Goal: Task Accomplishment & Management: Manage account settings

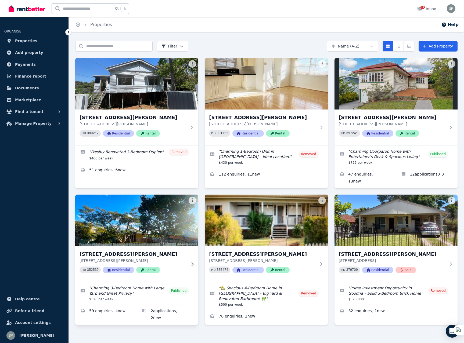
click at [138, 251] on h3 "24 Southampton Rd, Ellen Grove" at bounding box center [133, 255] width 107 height 8
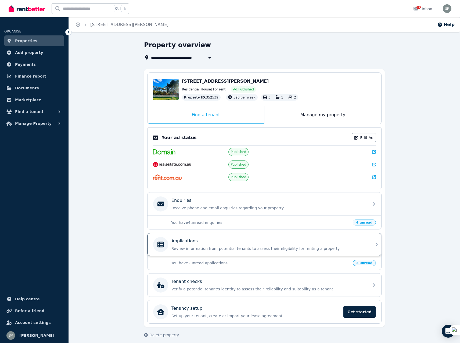
click at [371, 244] on div "Applications Review information from potential tenants to assess their eligibil…" at bounding box center [264, 244] width 234 height 23
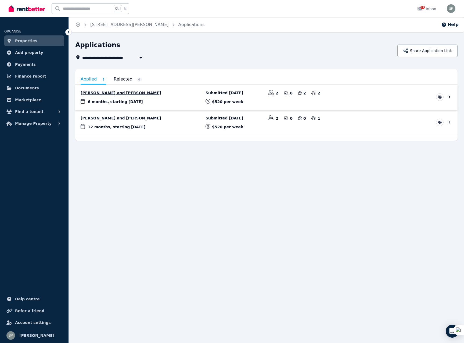
click at [143, 92] on link "View application: Meya Brouggy and Lachlan Makim" at bounding box center [266, 97] width 382 height 25
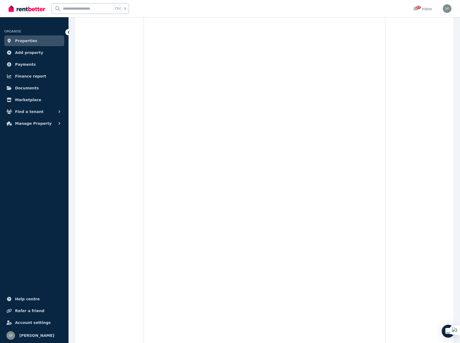
scroll to position [6946, 0]
drag, startPoint x: 462, startPoint y: 70, endPoint x: 446, endPoint y: 258, distance: 188.2
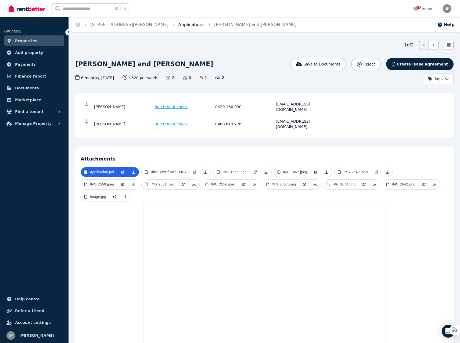
click at [178, 24] on link "Applications" at bounding box center [191, 24] width 26 height 5
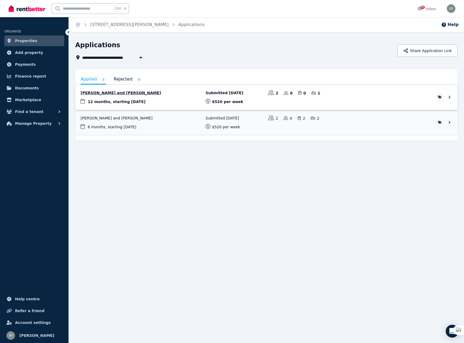
click at [122, 92] on link "View application: Shannon Devlin and Dylan Ditton" at bounding box center [266, 97] width 382 height 25
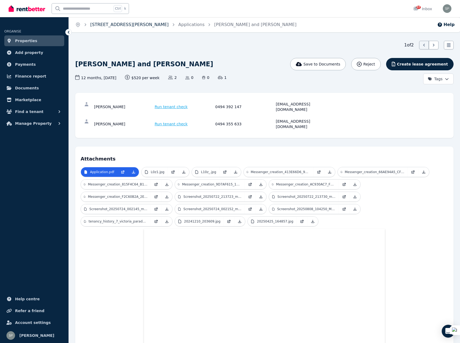
click at [148, 24] on link "24 Southampton Rd, Ellen Grove" at bounding box center [129, 24] width 78 height 5
